Goal: Find specific page/section

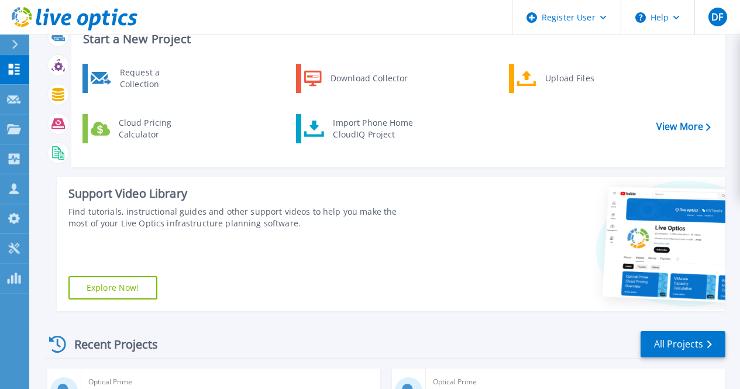
scroll to position [43, 0]
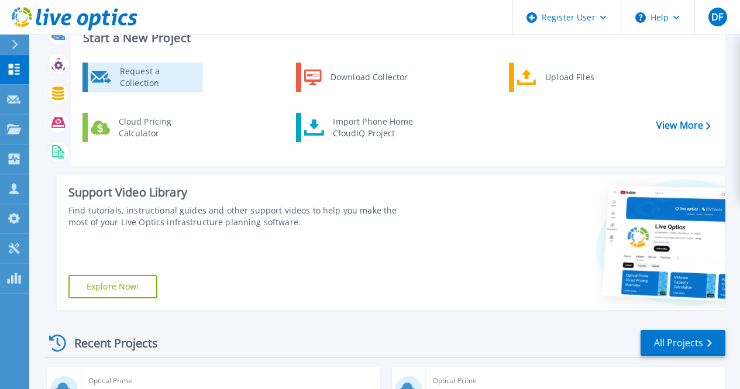
click at [147, 87] on div "Request a Collection" at bounding box center [156, 76] width 85 height 23
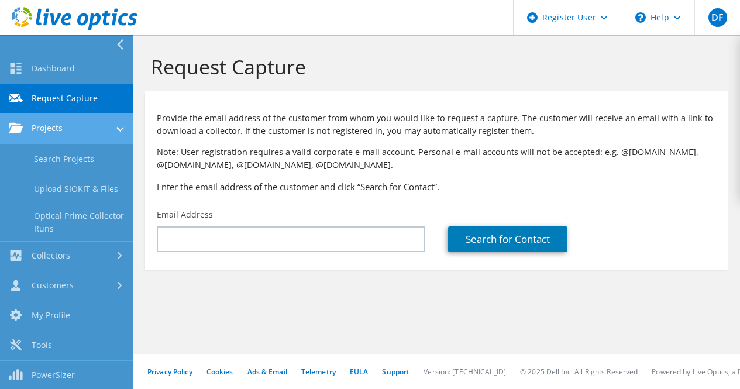
click at [43, 123] on link "Projects" at bounding box center [66, 129] width 133 height 30
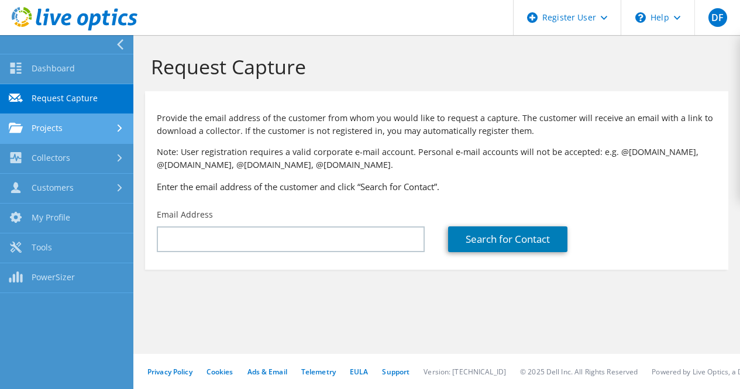
click at [91, 132] on link "Projects" at bounding box center [66, 129] width 133 height 30
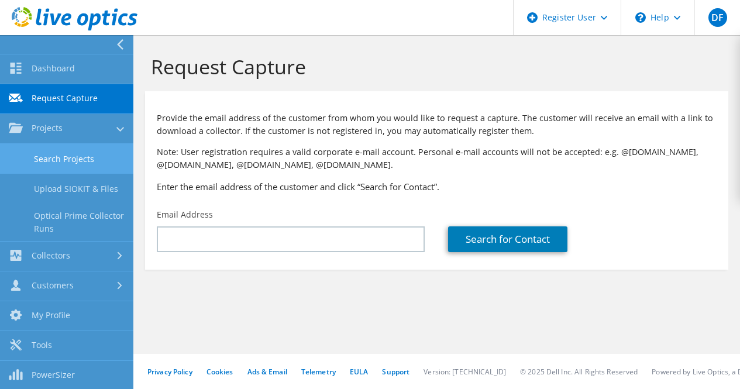
click at [87, 155] on link "Search Projects" at bounding box center [66, 159] width 133 height 30
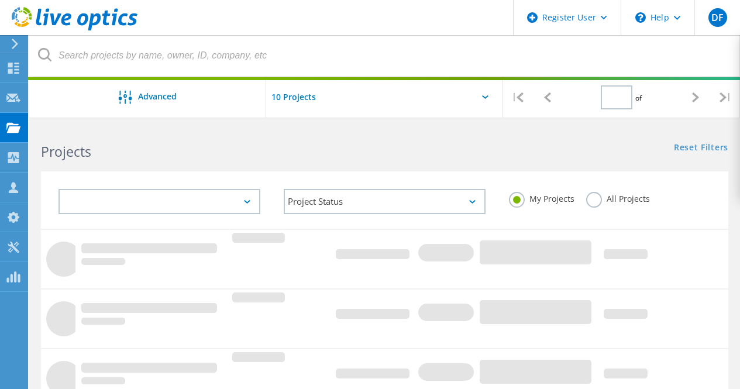
type input "1"
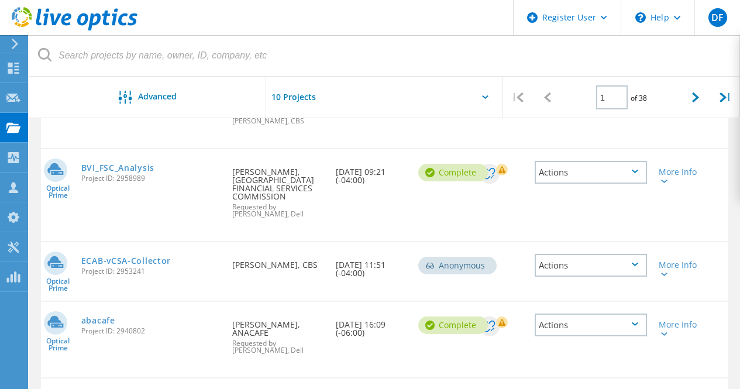
scroll to position [194, 0]
